Goal: Find specific page/section: Find specific page/section

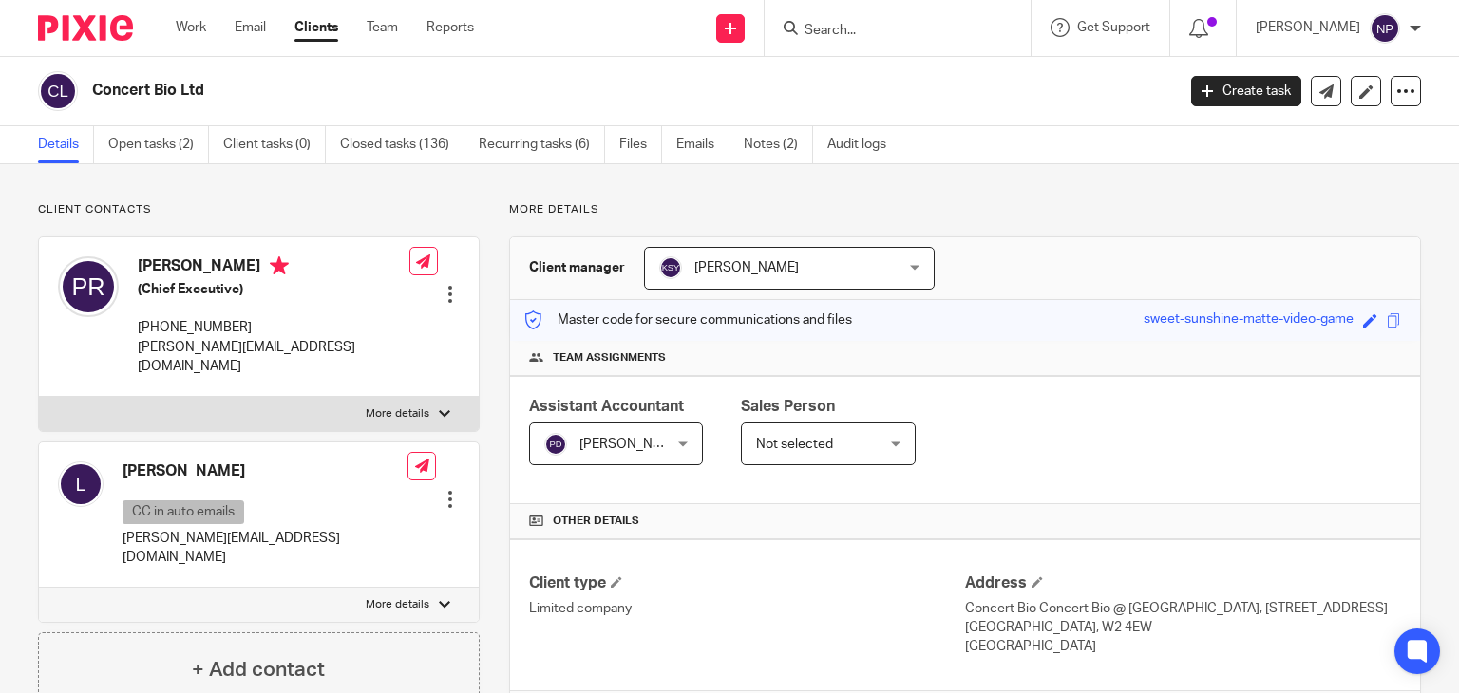
click at [823, 23] on input "Search" at bounding box center [887, 31] width 171 height 17
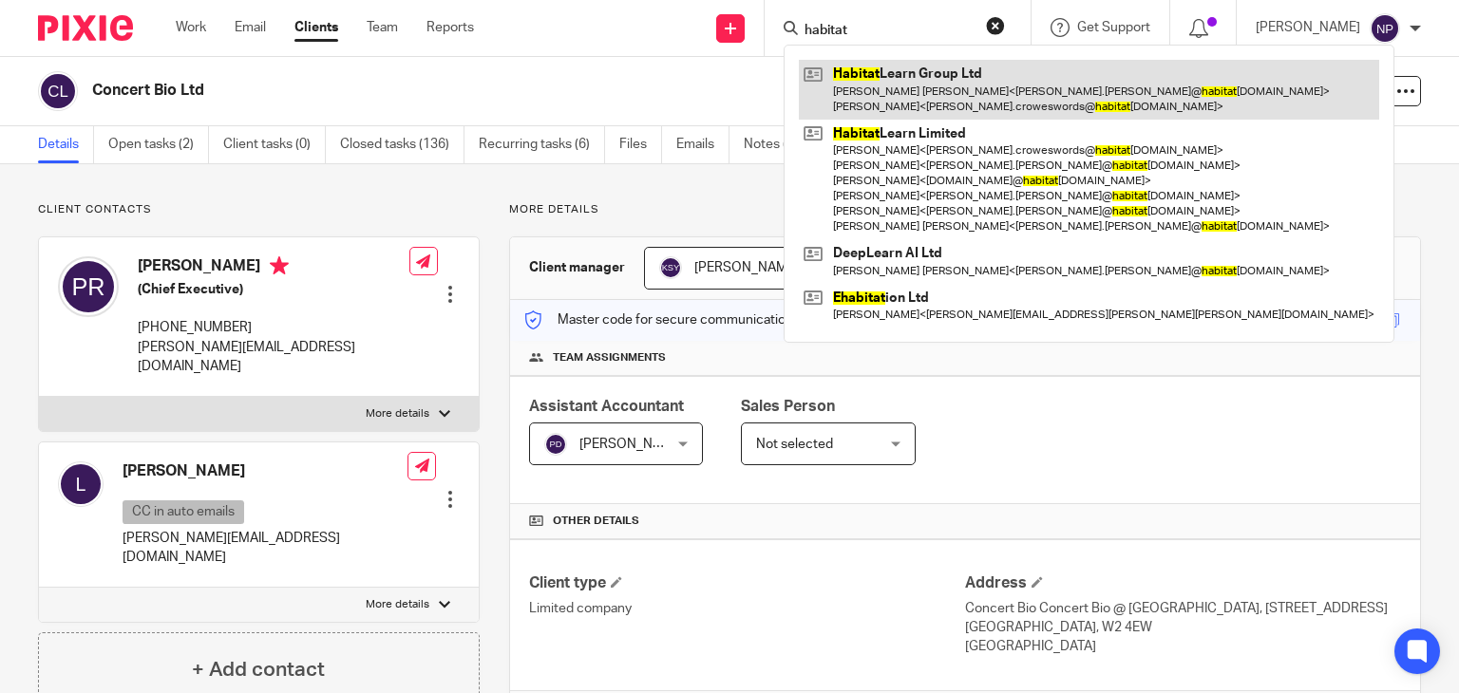
type input "habitat"
click at [942, 104] on link at bounding box center [1089, 89] width 580 height 59
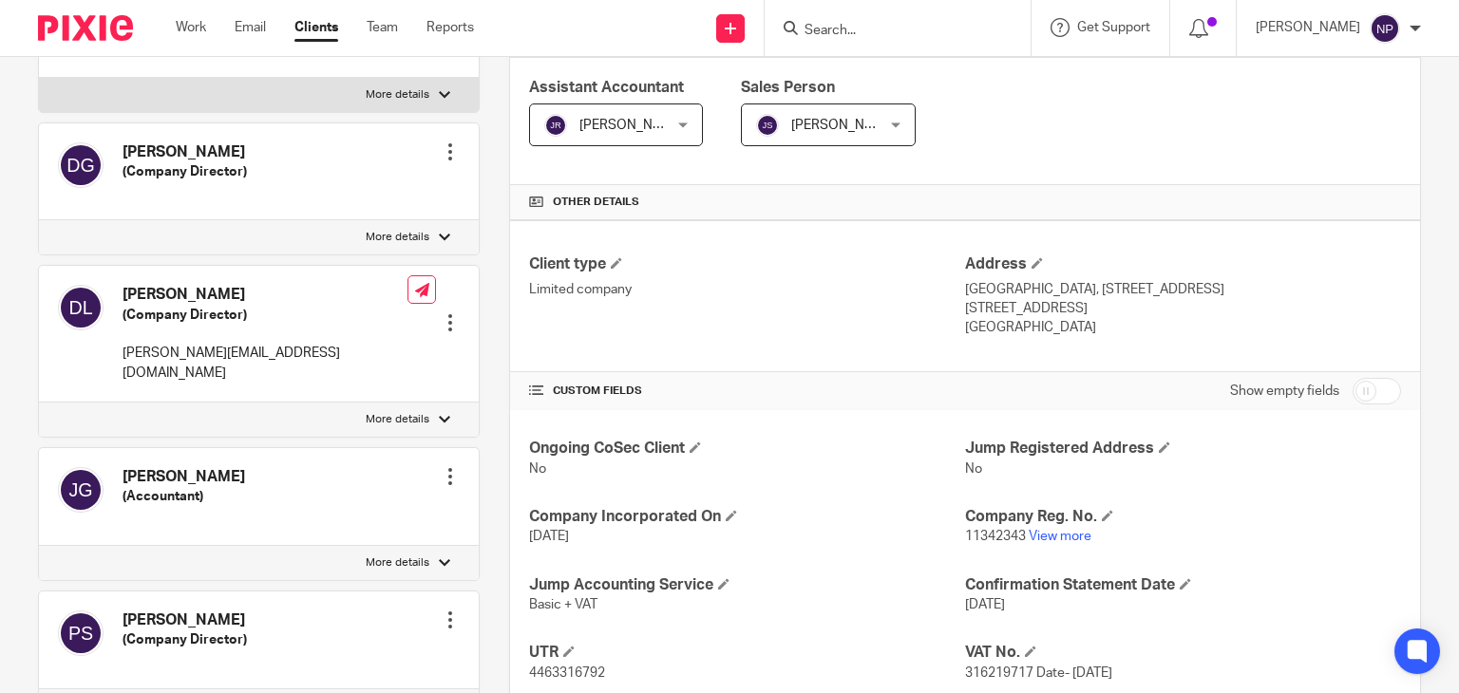
scroll to position [413, 0]
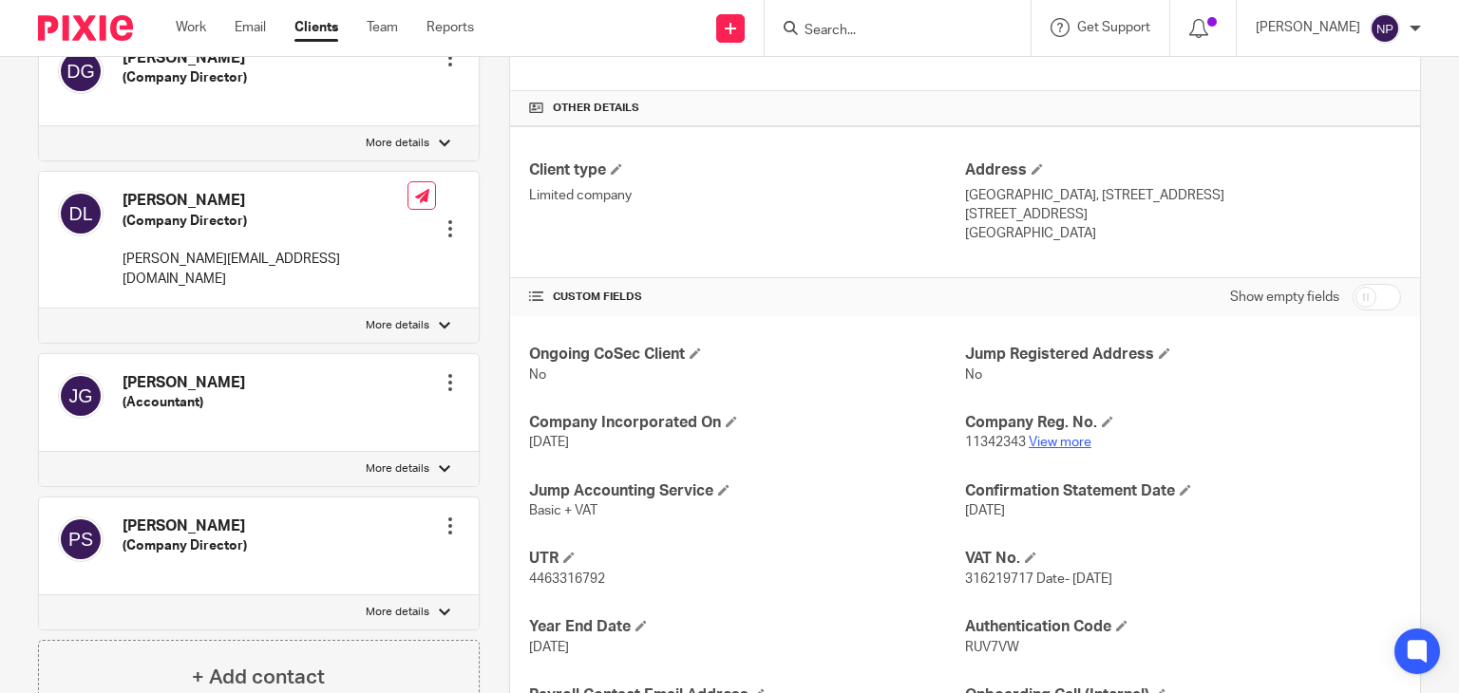
click at [1047, 442] on link "View more" at bounding box center [1060, 442] width 63 height 13
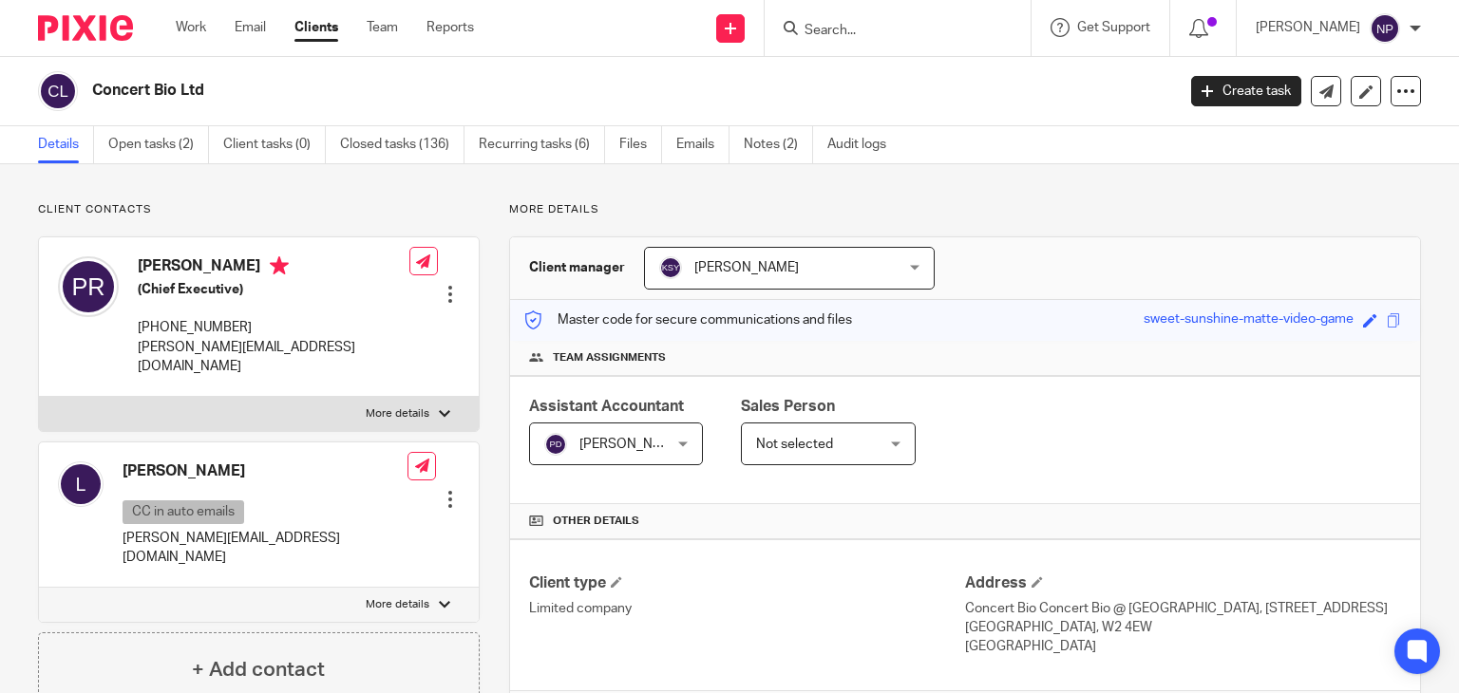
type input "g"
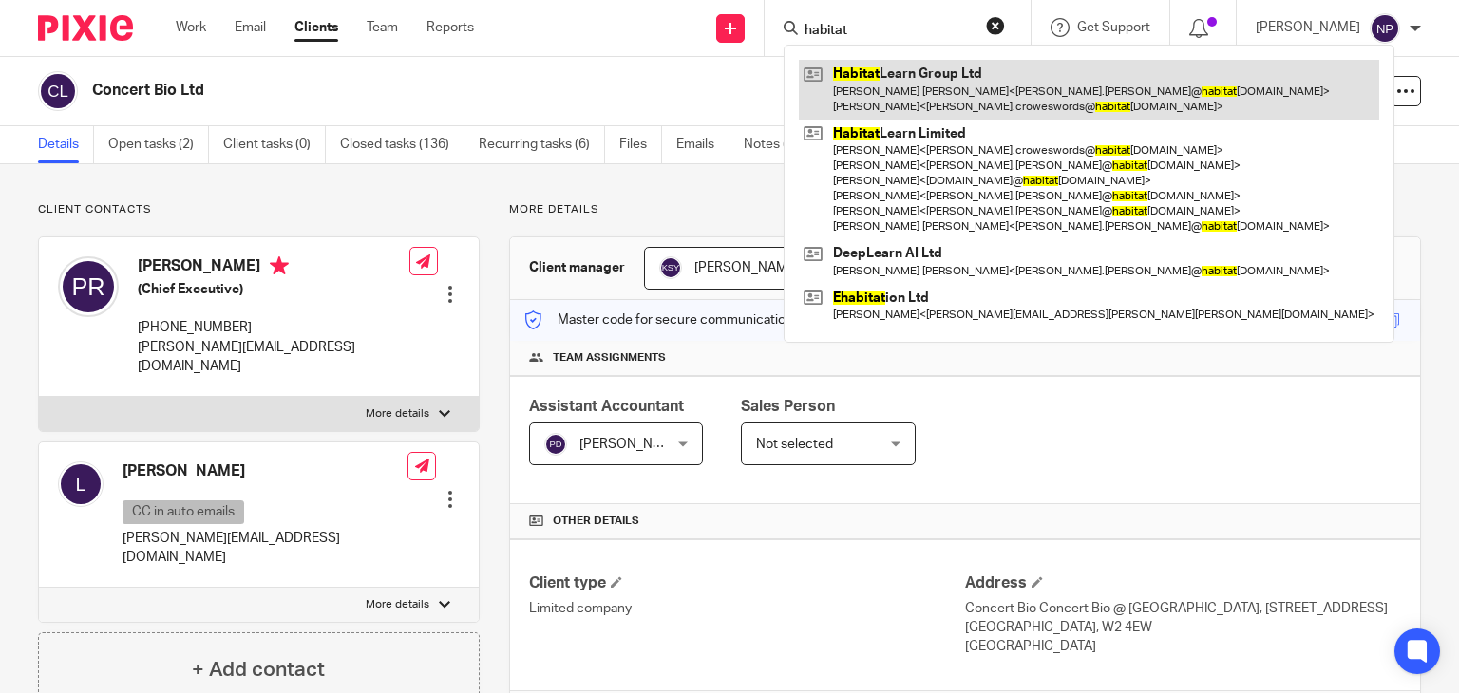
type input "habitat"
click at [901, 88] on link at bounding box center [1089, 89] width 580 height 59
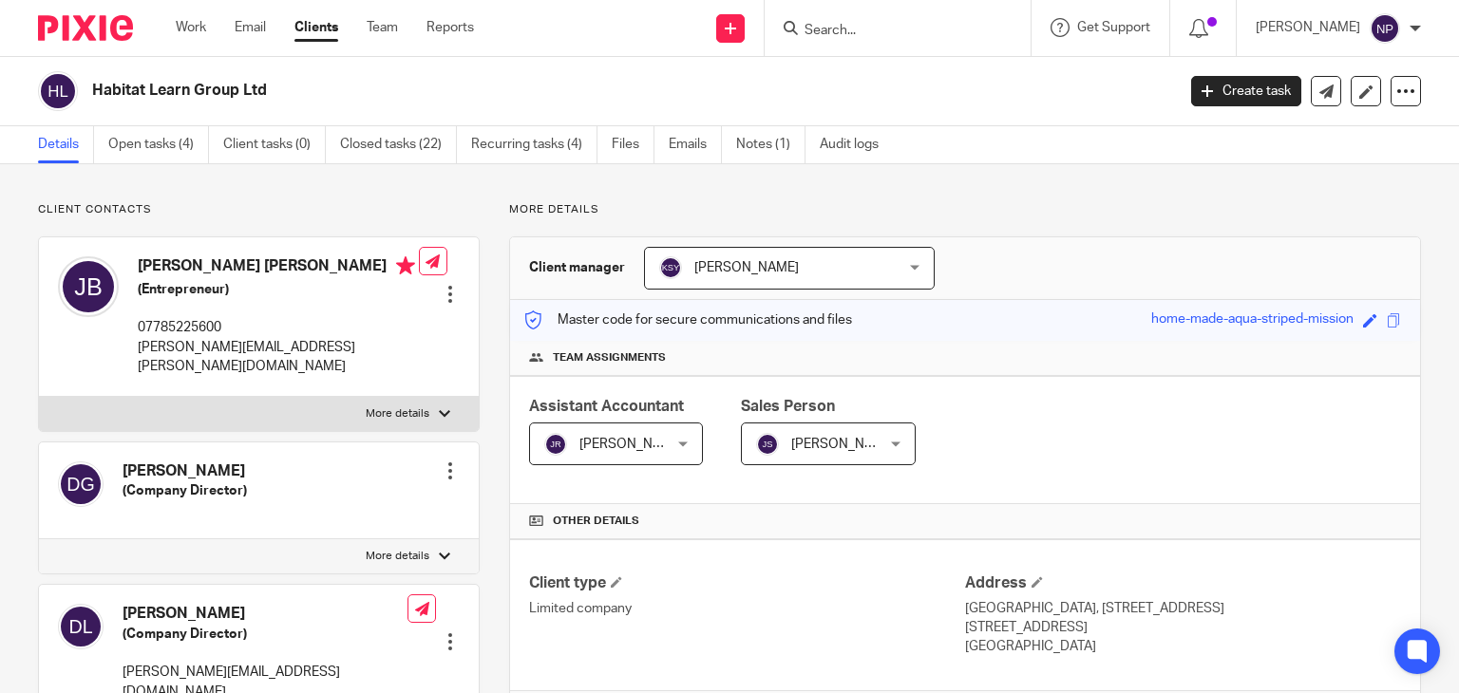
drag, startPoint x: 142, startPoint y: 263, endPoint x: 232, endPoint y: 272, distance: 89.7
click at [280, 268] on h4 "[PERSON_NAME] [PERSON_NAME]" at bounding box center [278, 268] width 281 height 24
drag, startPoint x: 111, startPoint y: 255, endPoint x: 173, endPoint y: 274, distance: 64.6
click at [112, 256] on div at bounding box center [88, 316] width 61 height 120
drag, startPoint x: 127, startPoint y: 261, endPoint x: 314, endPoint y: 263, distance: 187.1
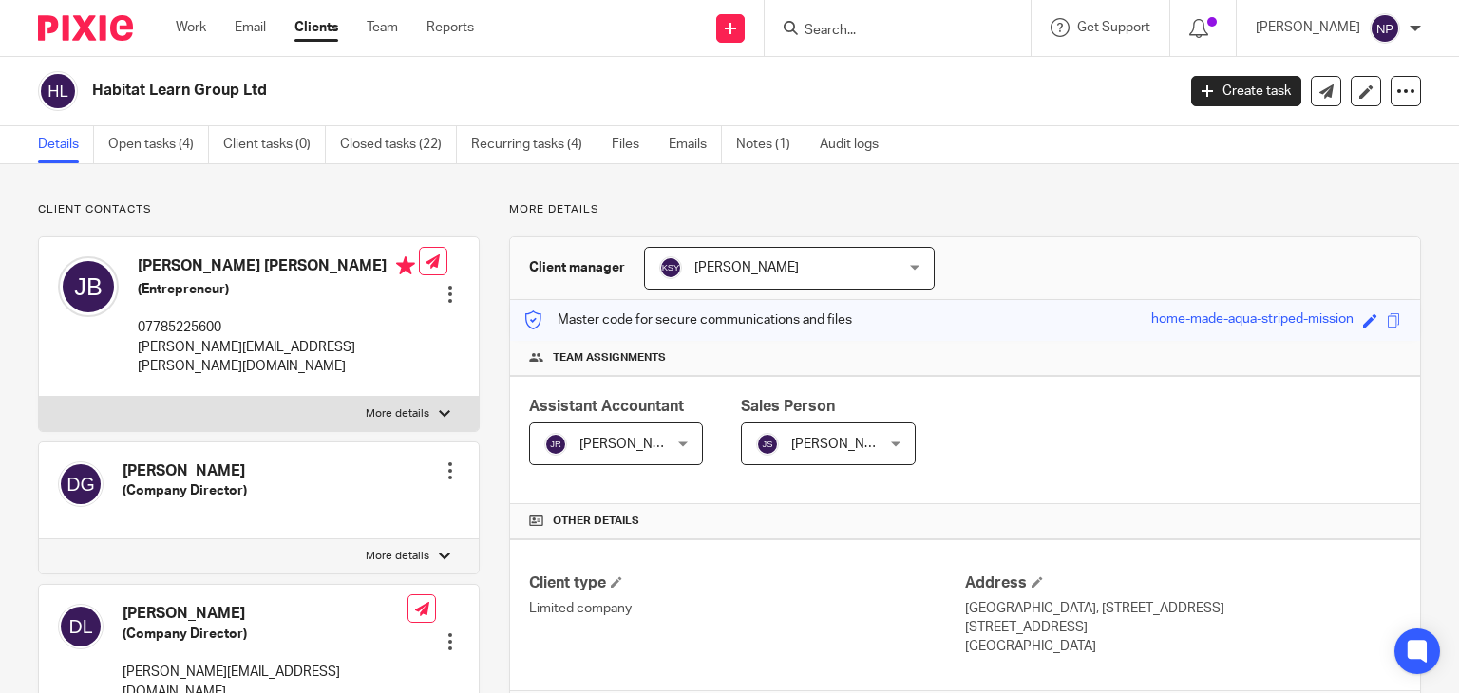
click at [314, 263] on div "[PERSON_NAME] [PERSON_NAME] (Entrepreneur) 07785225600 [PERSON_NAME][EMAIL_ADDR…" at bounding box center [238, 316] width 361 height 139
copy div "[PERSON_NAME] [PERSON_NAME]"
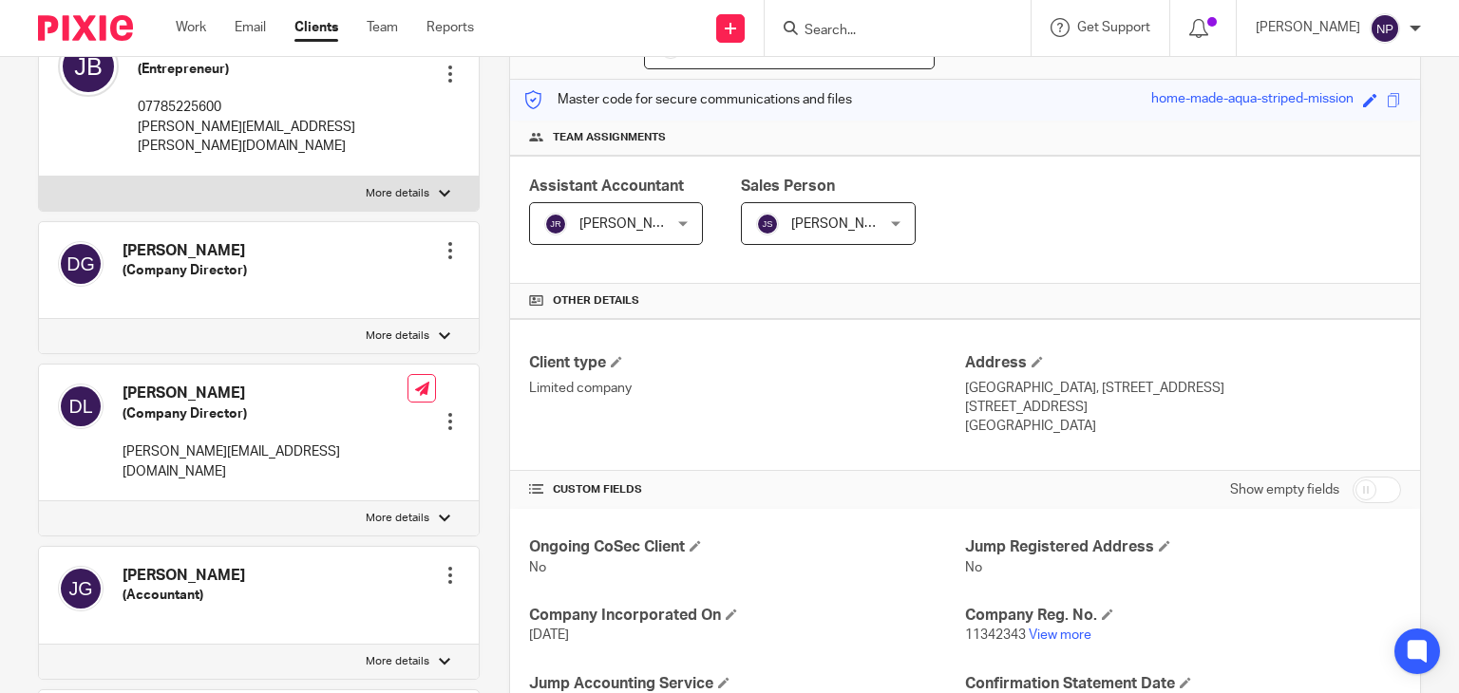
scroll to position [380, 0]
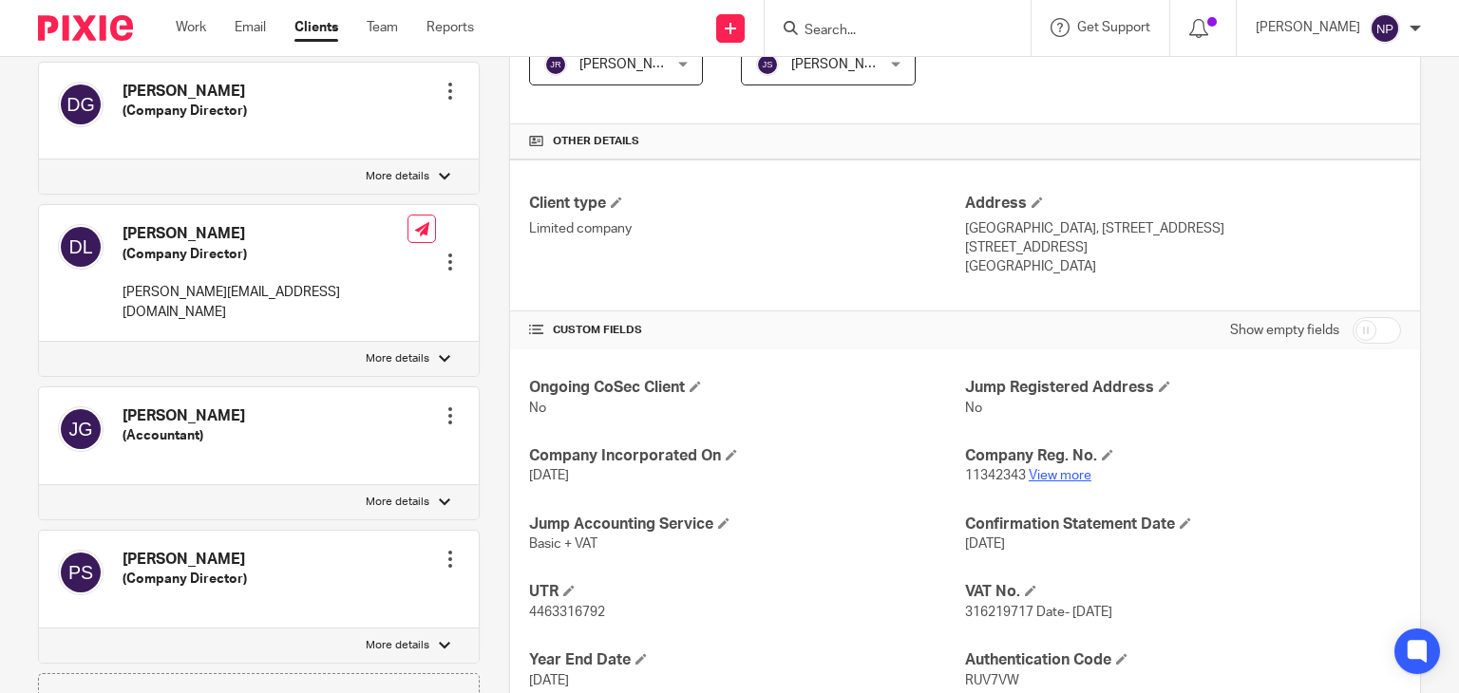
click at [1044, 480] on link "View more" at bounding box center [1060, 475] width 63 height 13
